Goal: Transaction & Acquisition: Purchase product/service

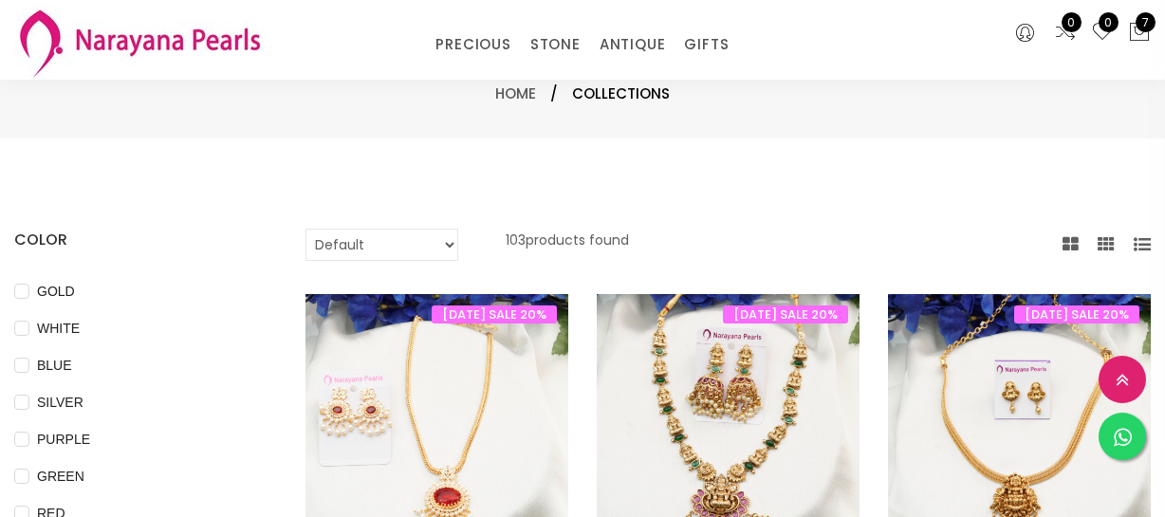
select select "INR"
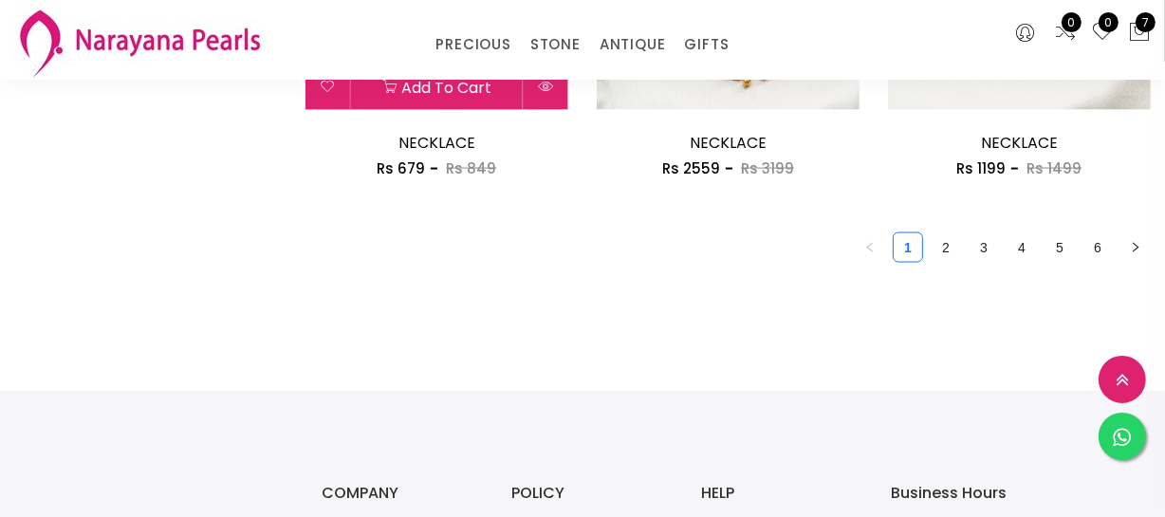
scroll to position [2155, 0]
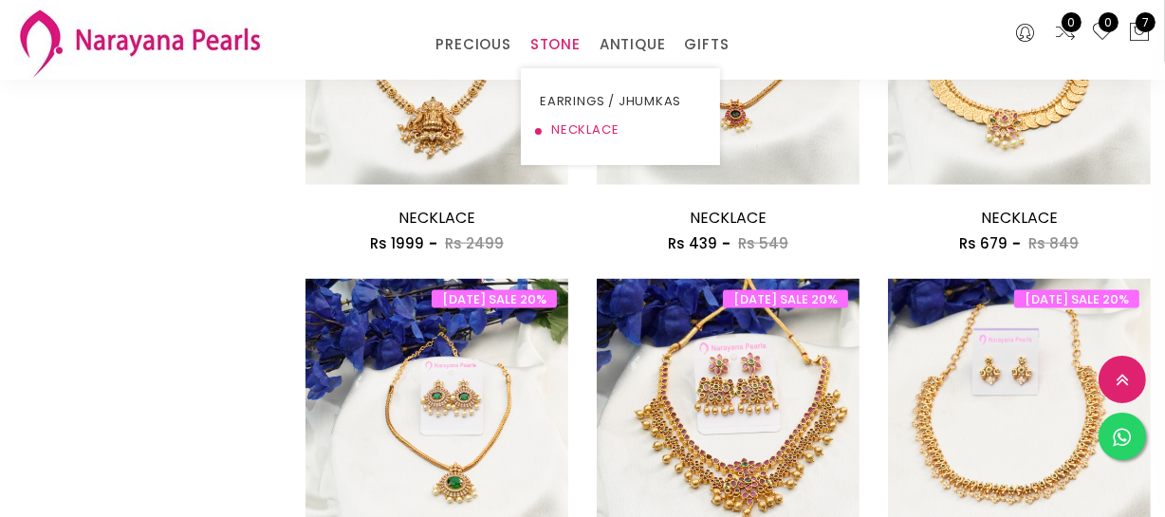
click at [578, 129] on link "NECKLACE" at bounding box center [620, 130] width 161 height 28
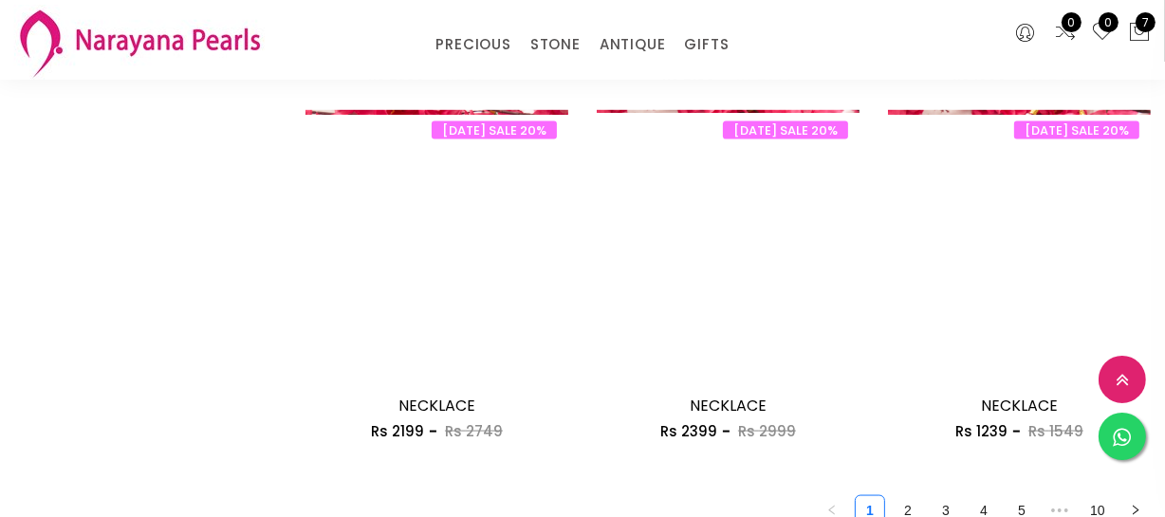
scroll to position [2500, 0]
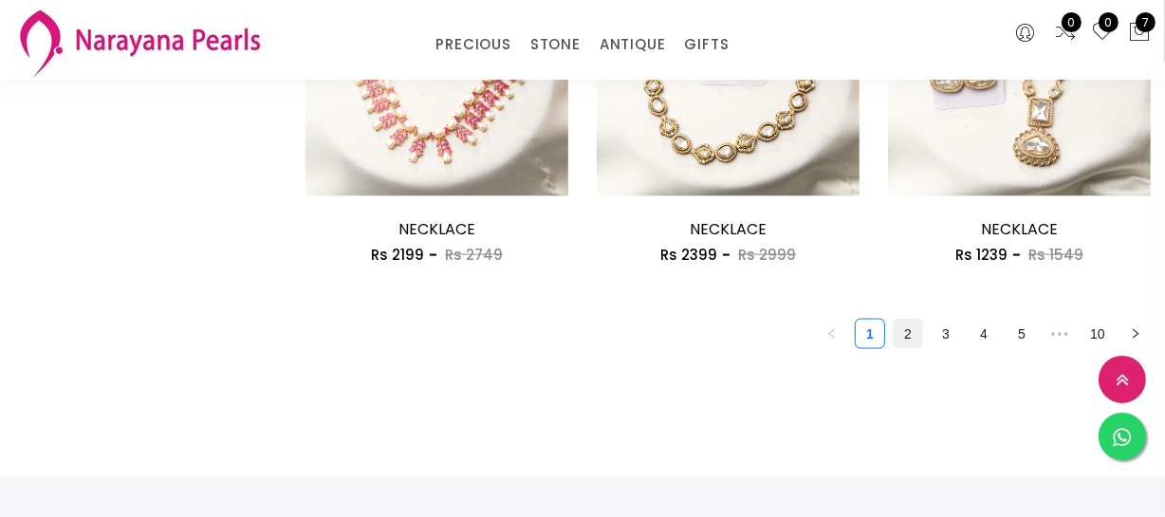
click at [896, 340] on link "2" at bounding box center [907, 334] width 28 height 28
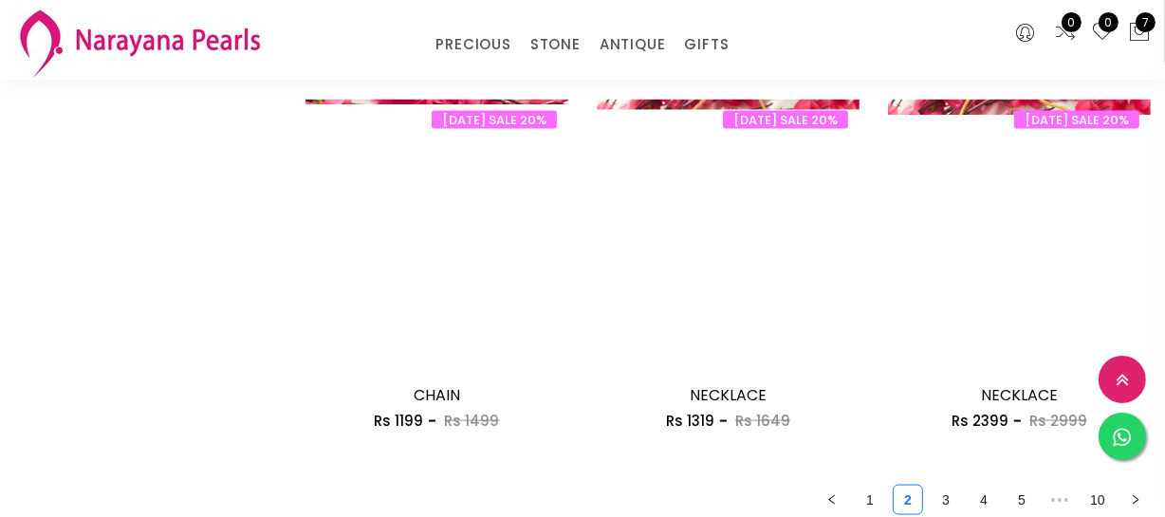
scroll to position [2414, 0]
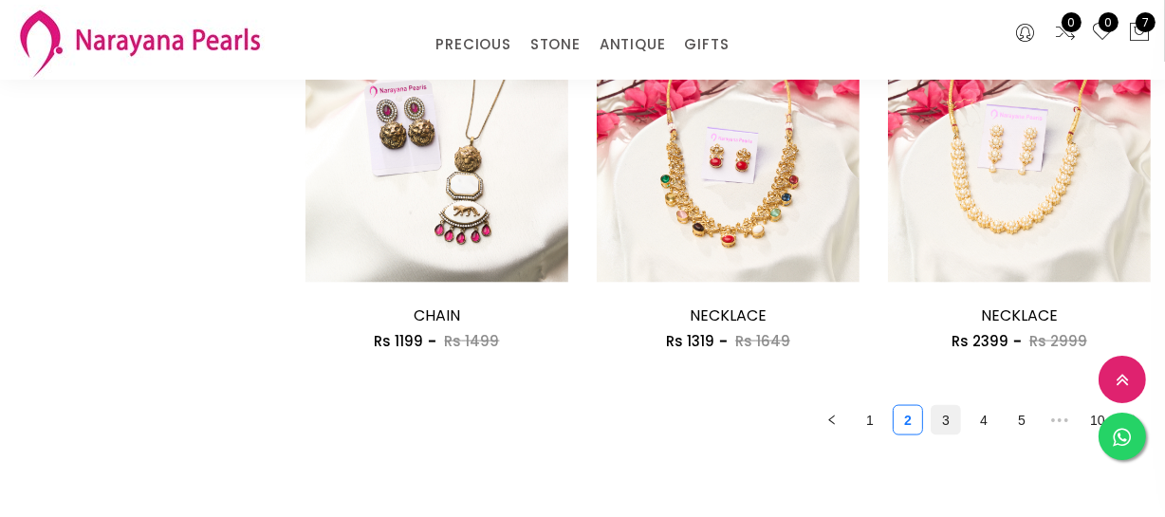
click at [937, 423] on link "3" at bounding box center [945, 420] width 28 height 28
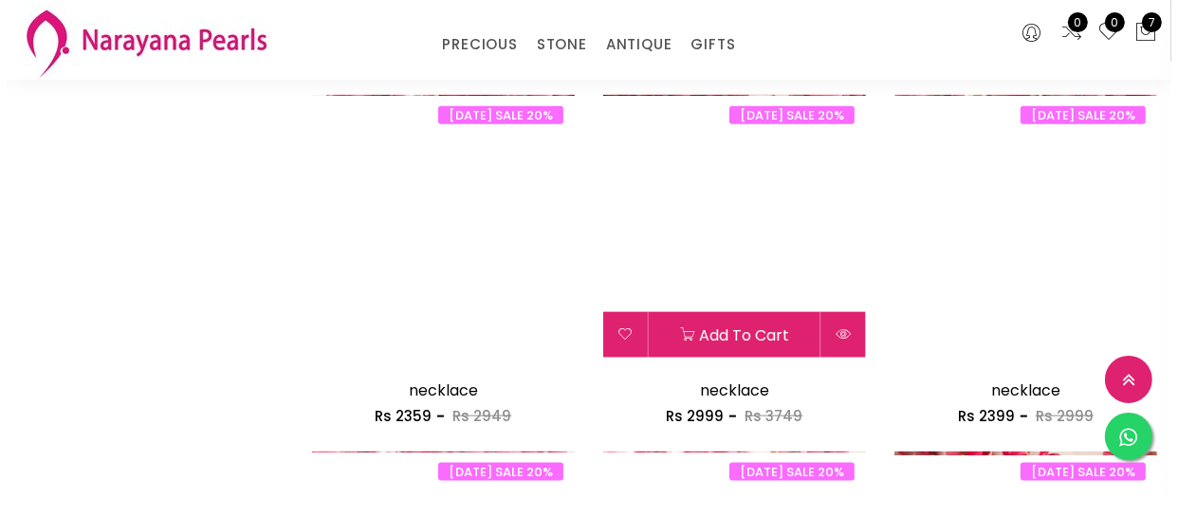
scroll to position [2155, 0]
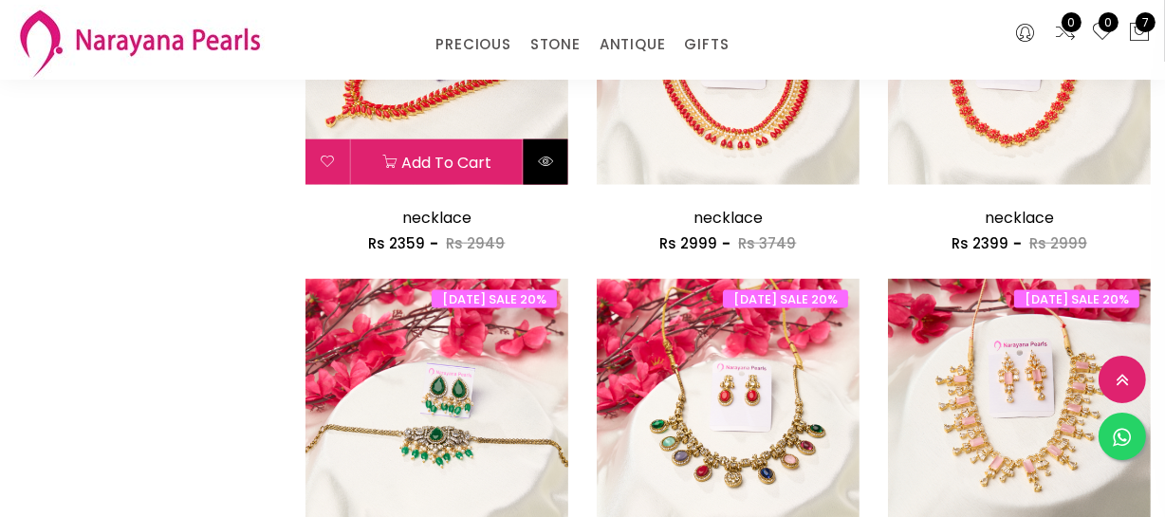
click at [545, 166] on icon at bounding box center [545, 161] width 15 height 15
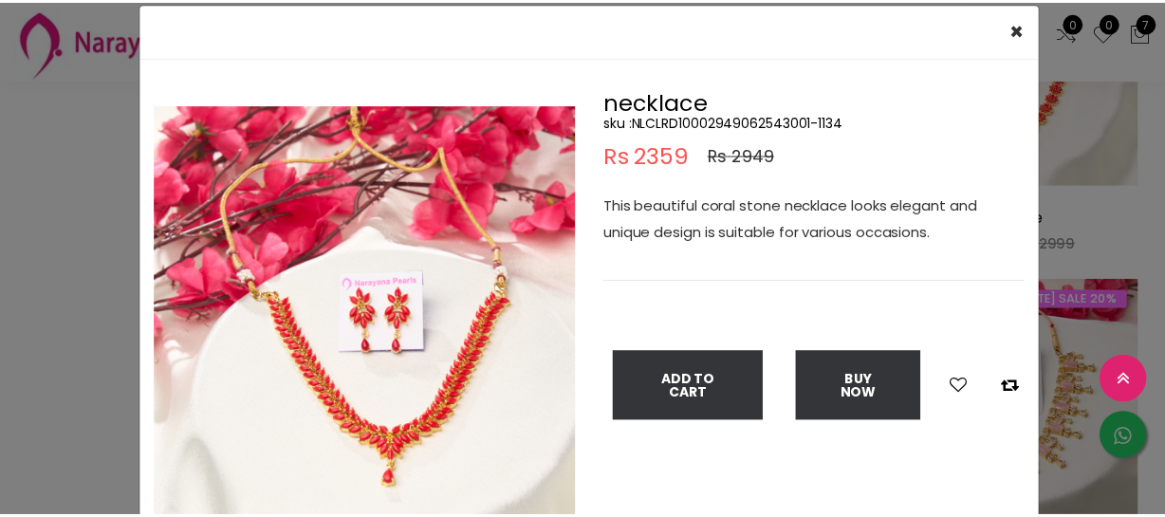
scroll to position [85, 0]
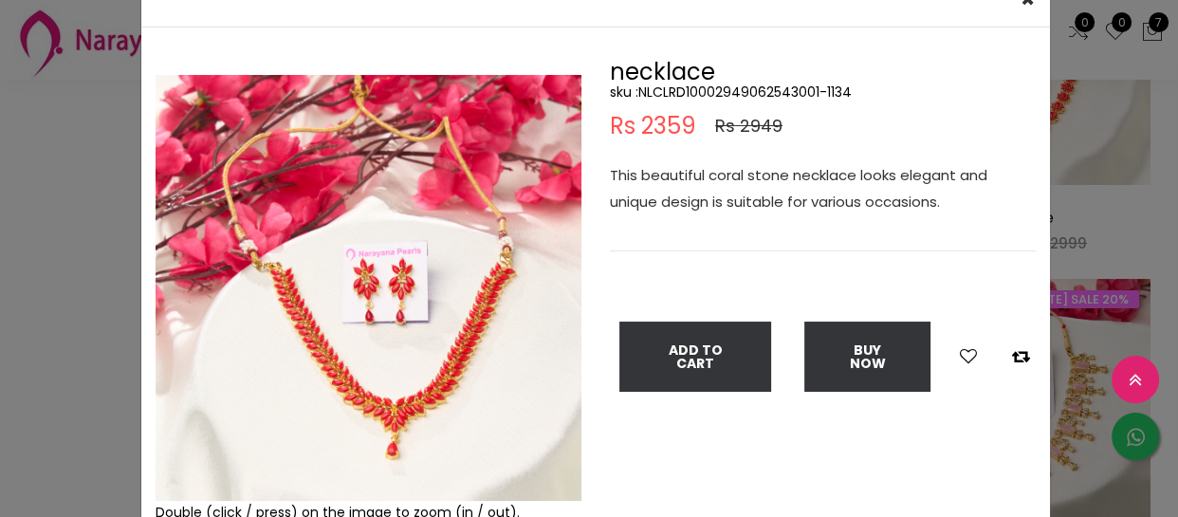
click at [58, 285] on div "× Close Double (click / press) on the image to zoom (in / out). necklace sku : …" at bounding box center [589, 258] width 1178 height 517
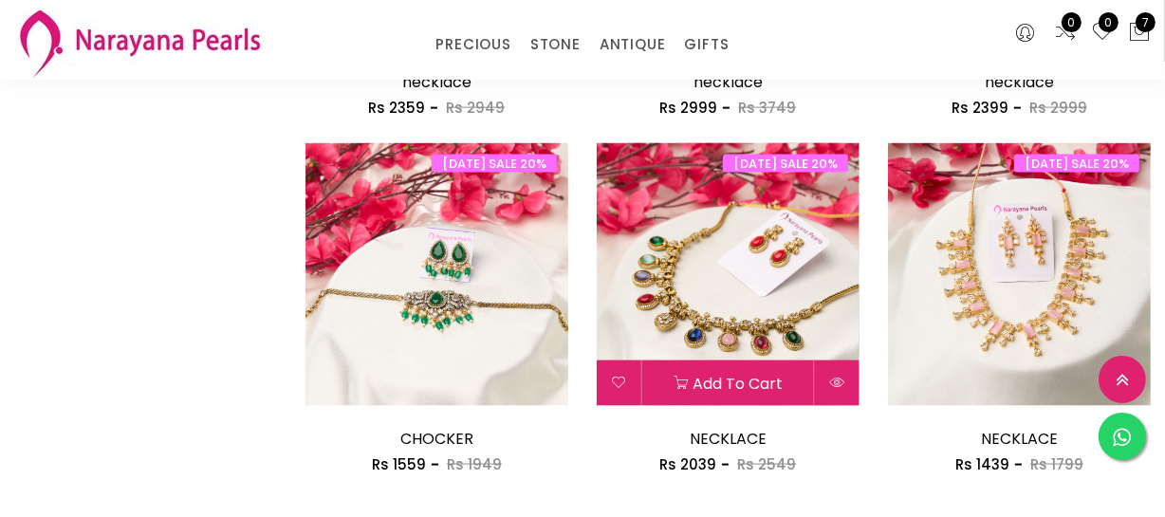
scroll to position [2500, 0]
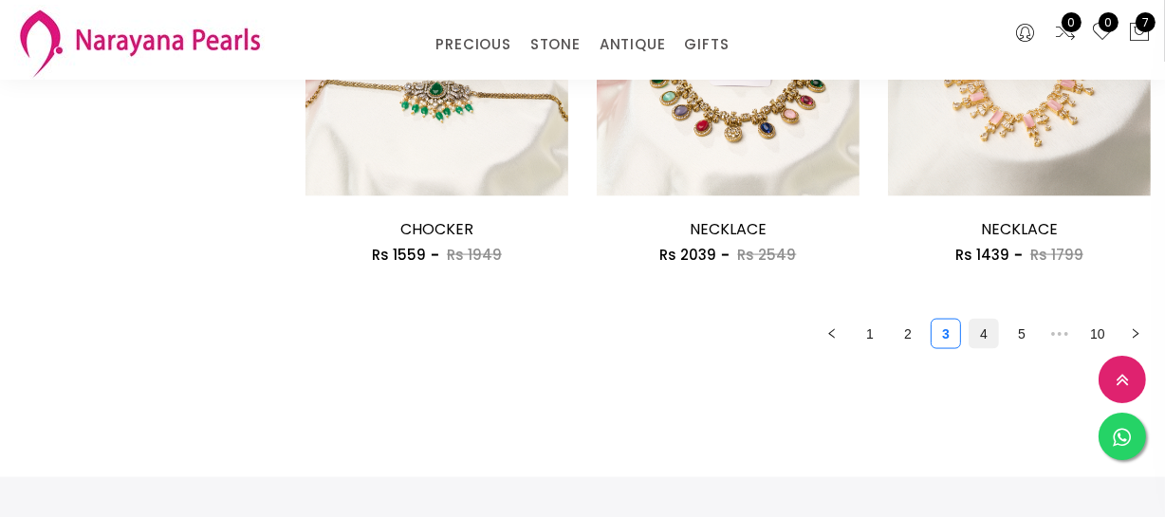
click at [977, 334] on link "4" at bounding box center [983, 334] width 28 height 28
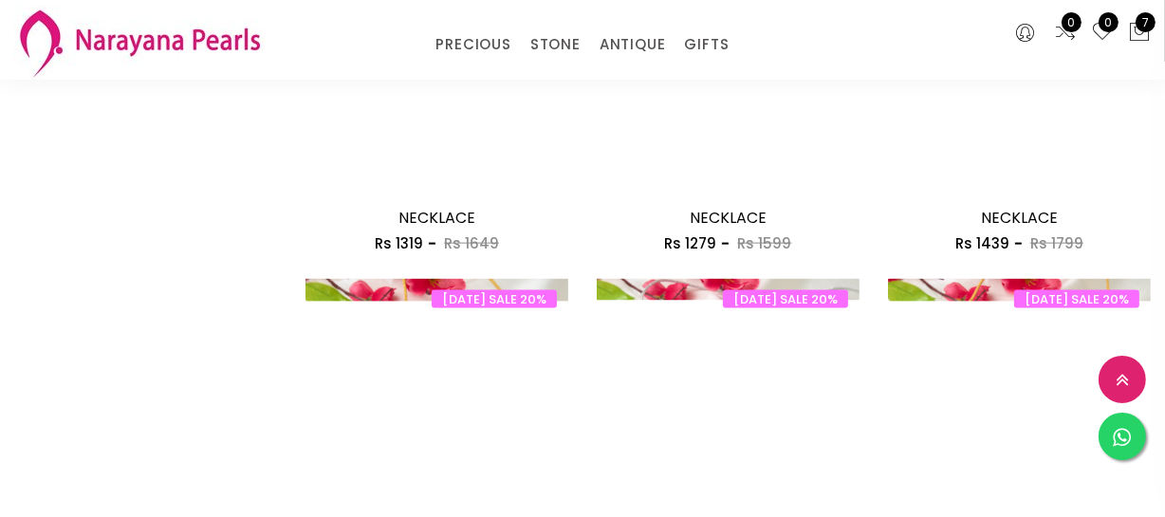
scroll to position [2672, 0]
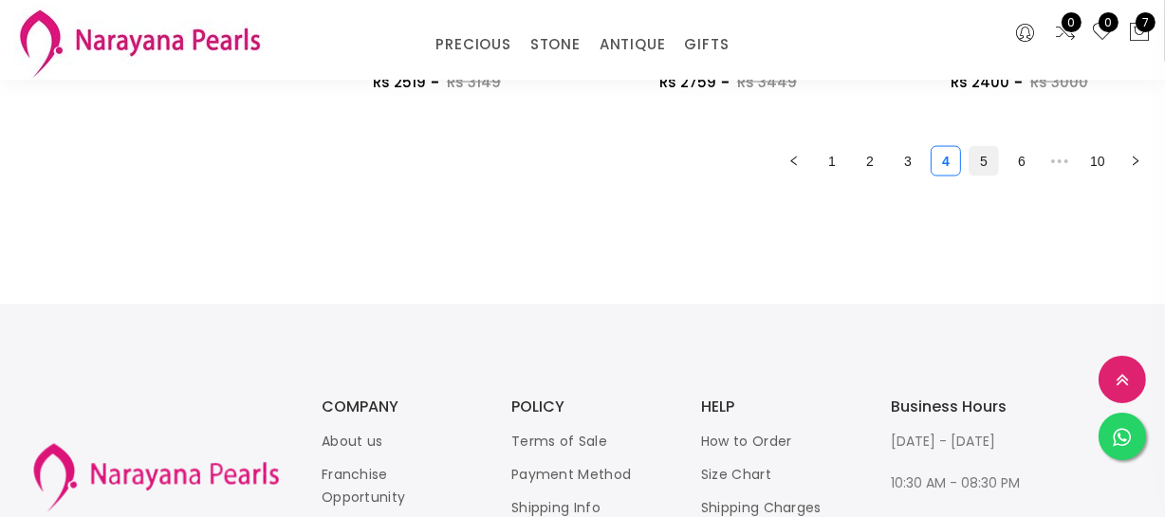
click at [982, 163] on link "5" at bounding box center [983, 161] width 28 height 28
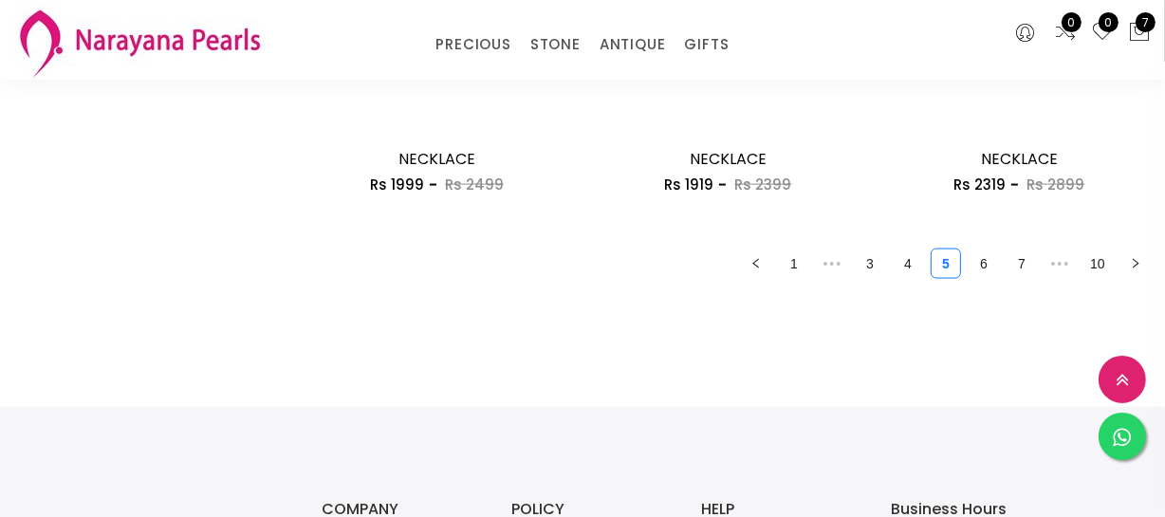
scroll to position [2845, 0]
